Goal: Transaction & Acquisition: Purchase product/service

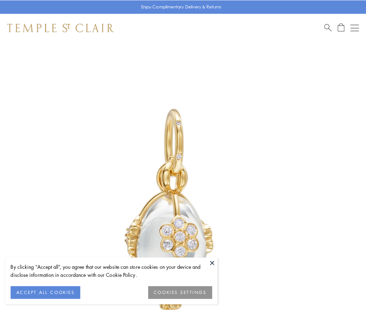
scroll to position [22, 0]
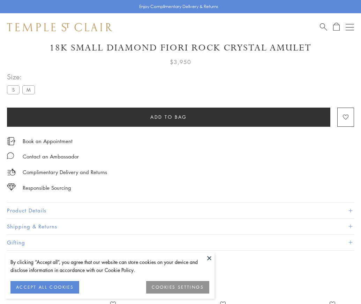
click at [168, 117] on span "Add to bag" at bounding box center [168, 117] width 37 height 8
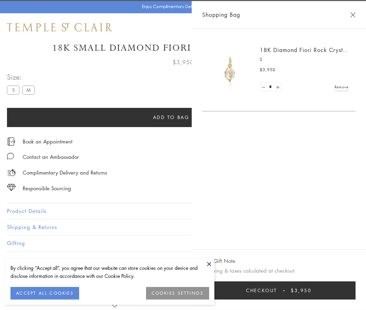
click at [356, 290] on button "Checkout $3,950" at bounding box center [278, 290] width 153 height 18
